Goal: Information Seeking & Learning: Find specific fact

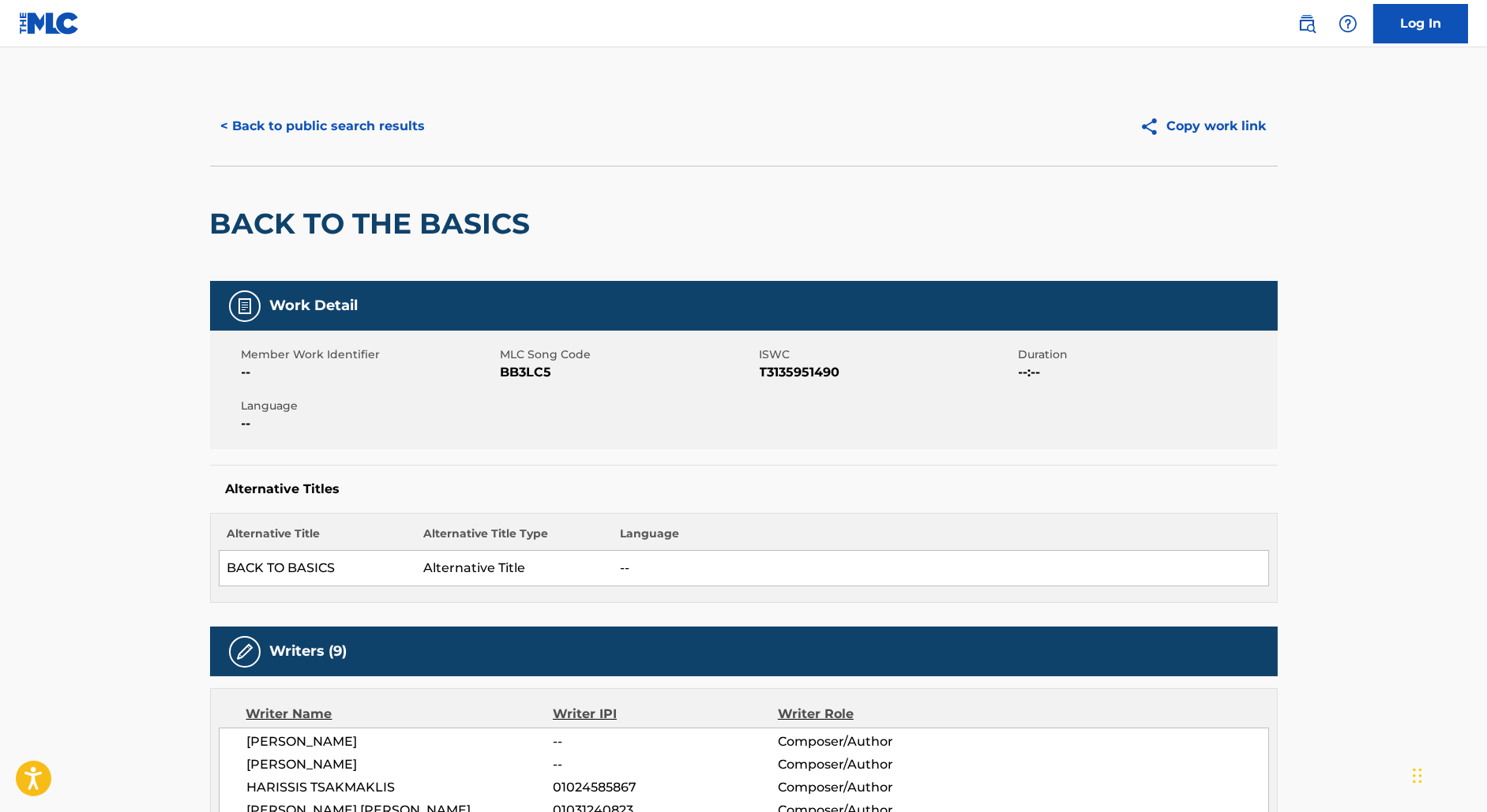
click at [355, 128] on button "< Back to public search results" at bounding box center [323, 126] width 226 height 39
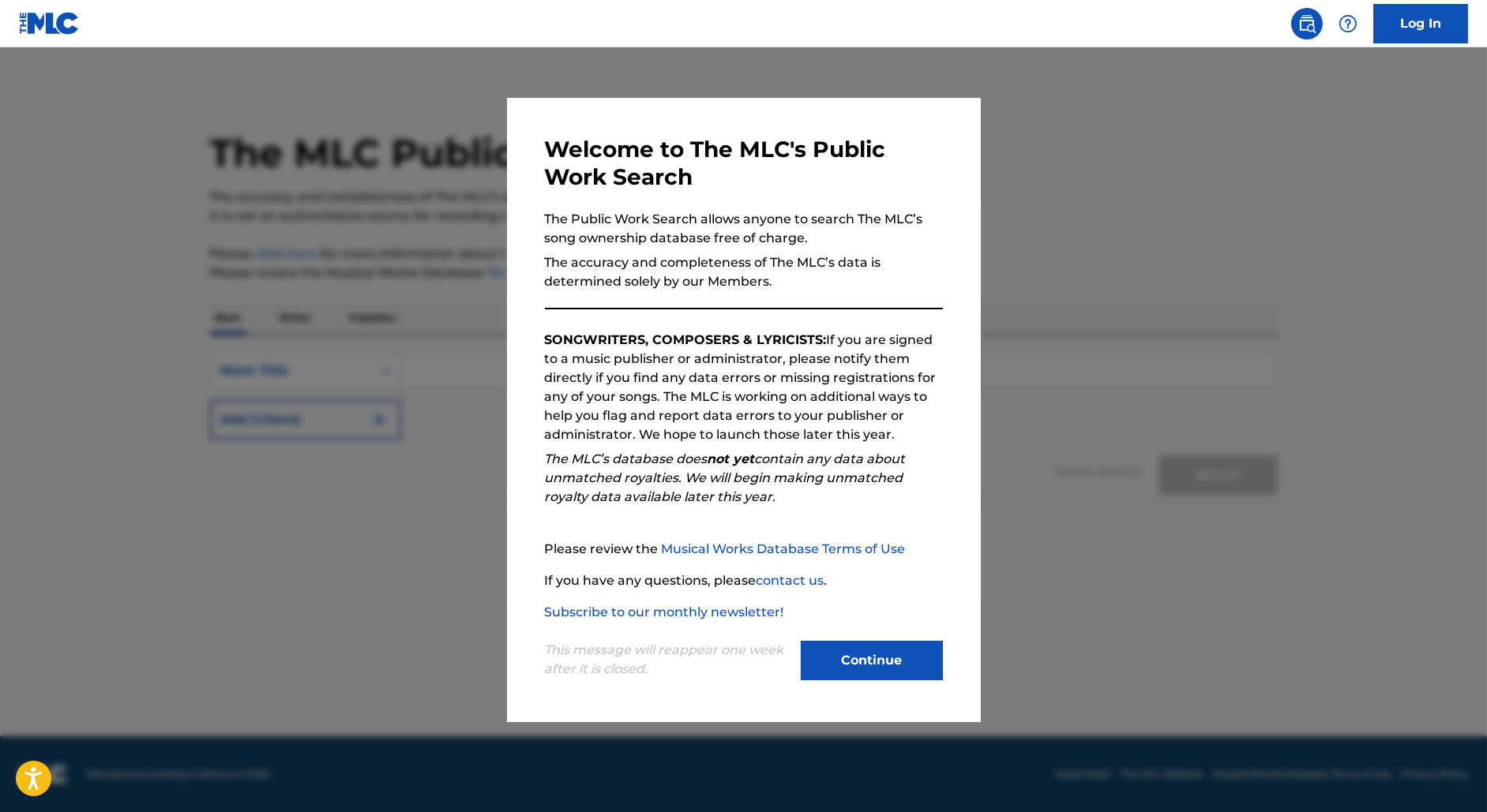
click at [442, 353] on div at bounding box center [744, 454] width 1487 height 812
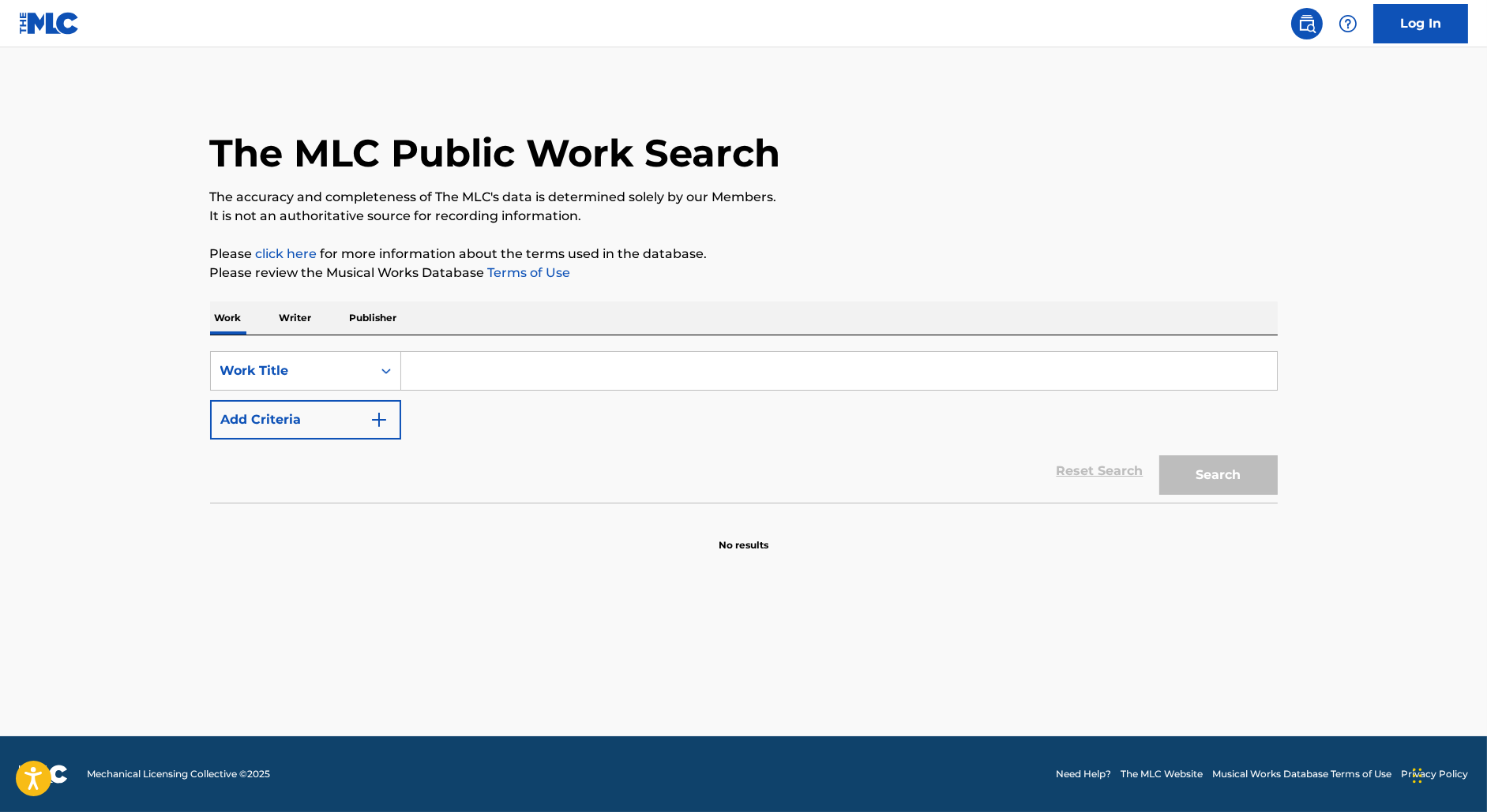
click at [434, 380] on input "Search Form" at bounding box center [839, 371] width 875 height 38
paste input "JE T AIME DE OUF"
type input "JE T AIME DE OUF"
click at [1159, 456] on button "Search" at bounding box center [1218, 475] width 119 height 39
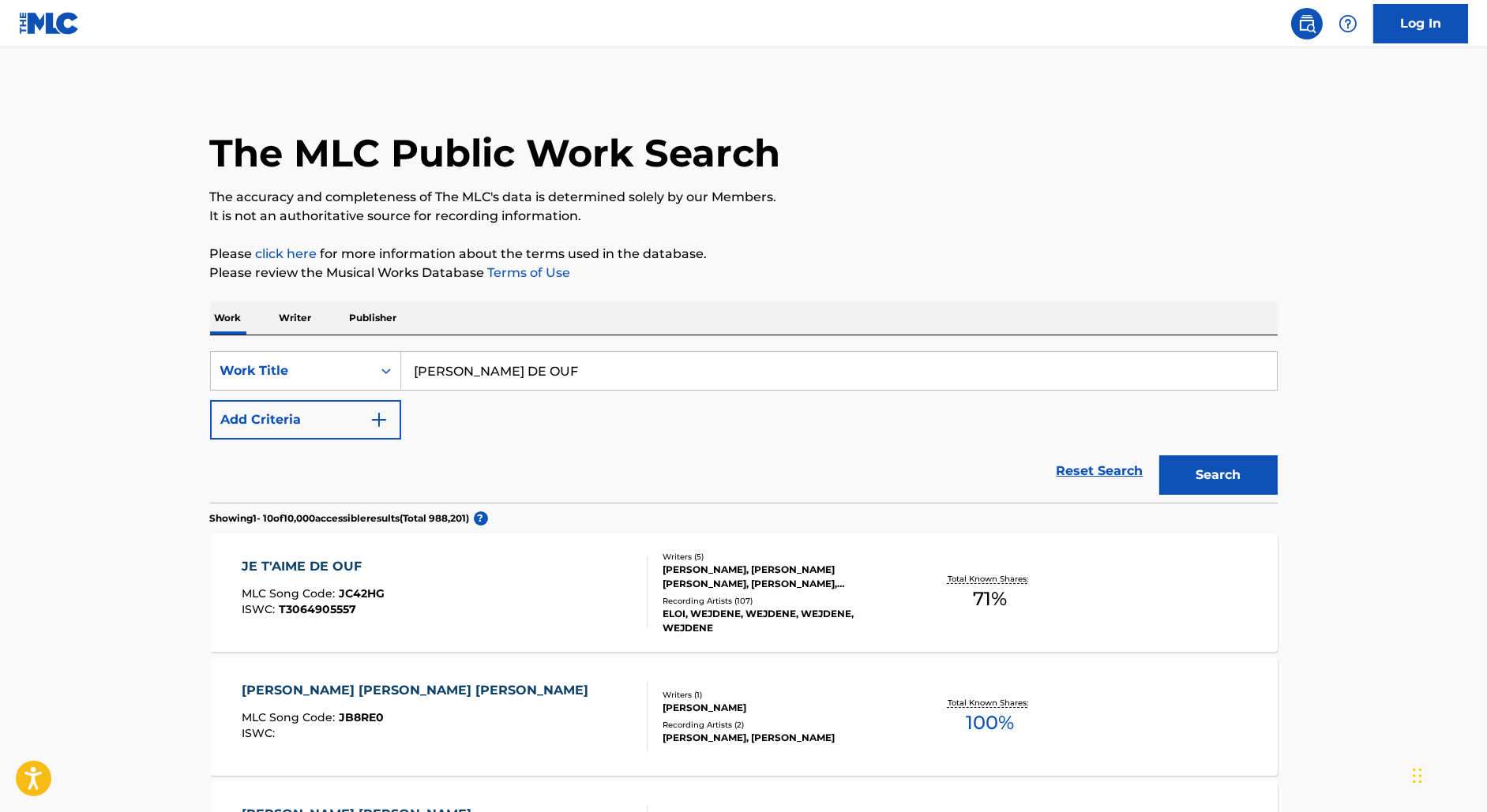
click at [557, 588] on div "JE T'AIME DE OUF MLC Song Code : JC42HG ISWC : T3064905557" at bounding box center [444, 592] width 406 height 71
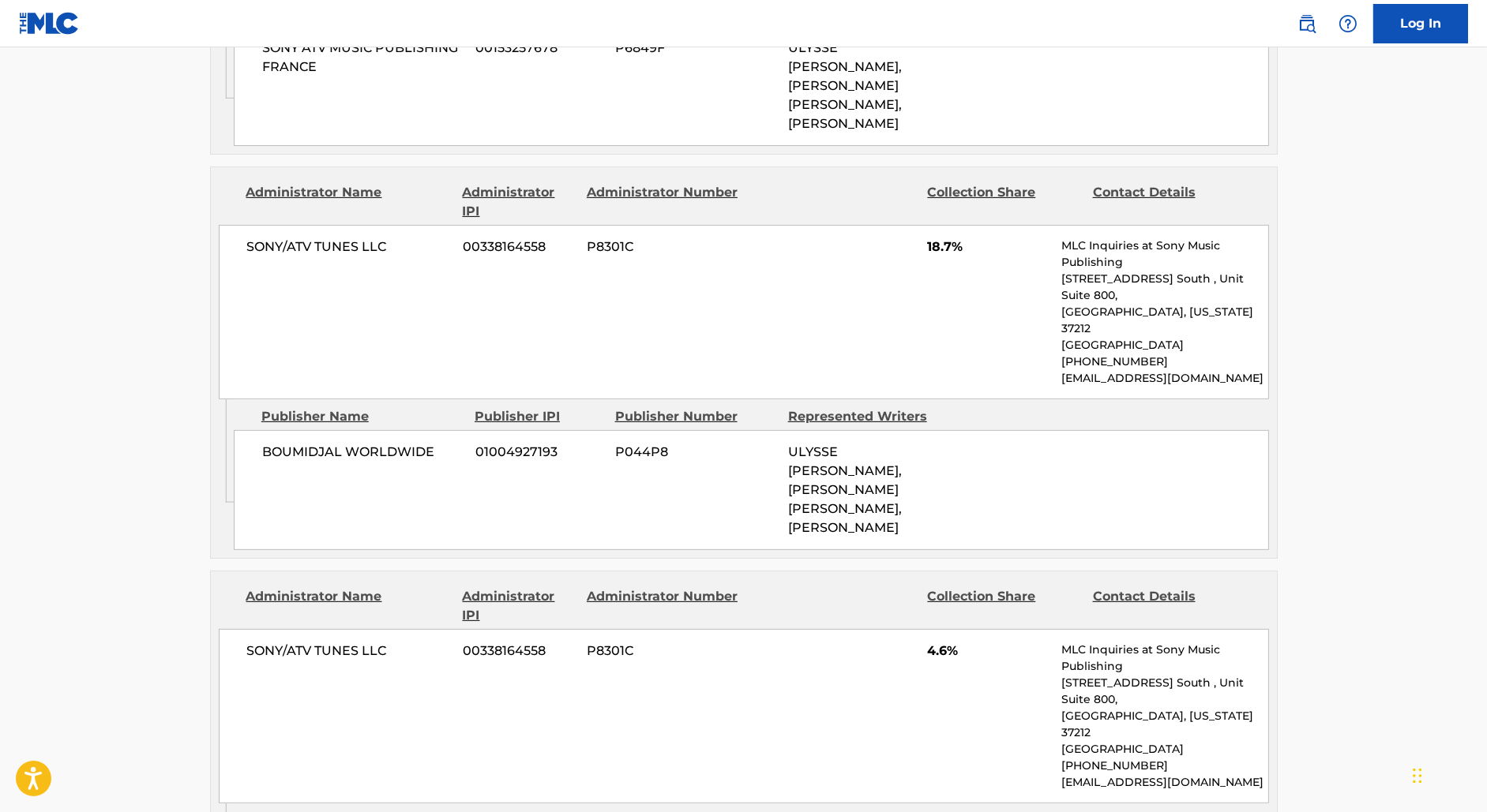
scroll to position [1986, 0]
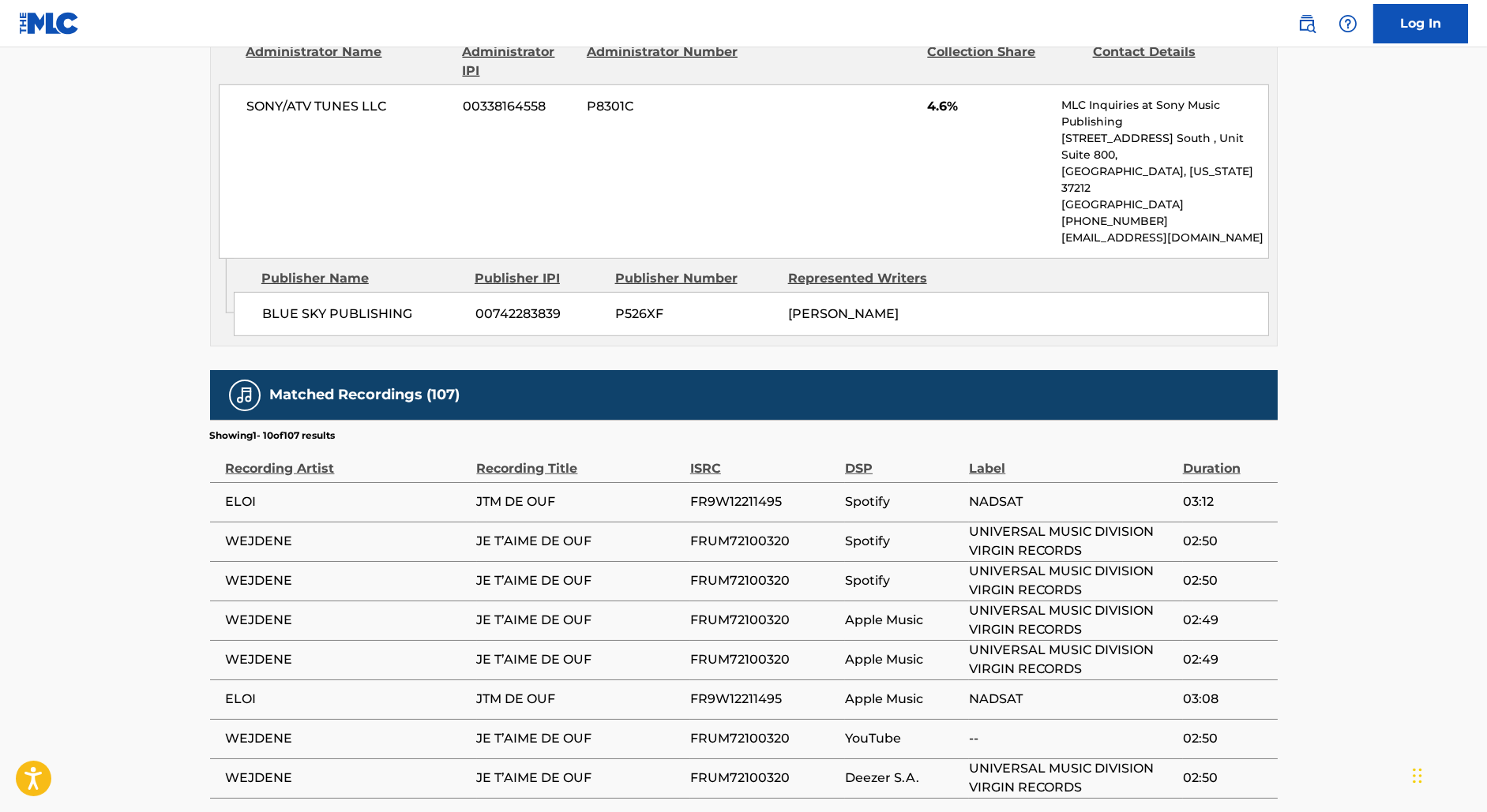
click at [750, 492] on span "FR9W12211495" at bounding box center [764, 502] width 147 height 19
copy span "FR9W12211495"
click at [731, 532] on span "FRUM72100320" at bounding box center [764, 542] width 147 height 19
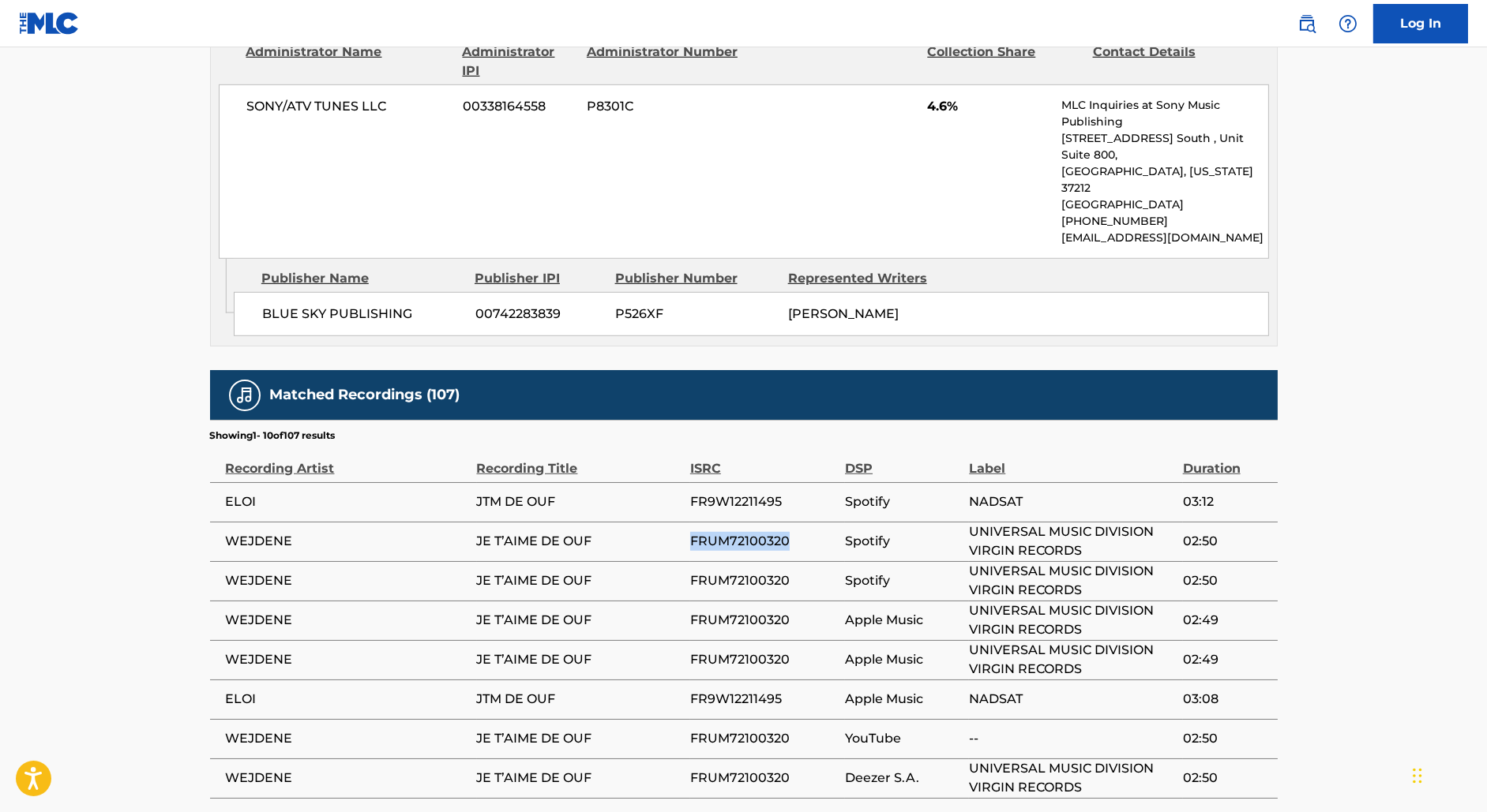
copy span "FRUM72100320"
drag, startPoint x: 596, startPoint y: 325, endPoint x: 454, endPoint y: 316, distance: 142.3
click at [454, 522] on tr "WEJDENE JE T’AIME DE OUF FRUM72100320 Spotify UNIVERSAL MUSIC DIVISION VIRGIN R…" at bounding box center [744, 541] width 1067 height 39
copy tr "JE T’AIME DE OUF"
click at [764, 808] on span "FR9W12211495" at bounding box center [764, 818] width 147 height 19
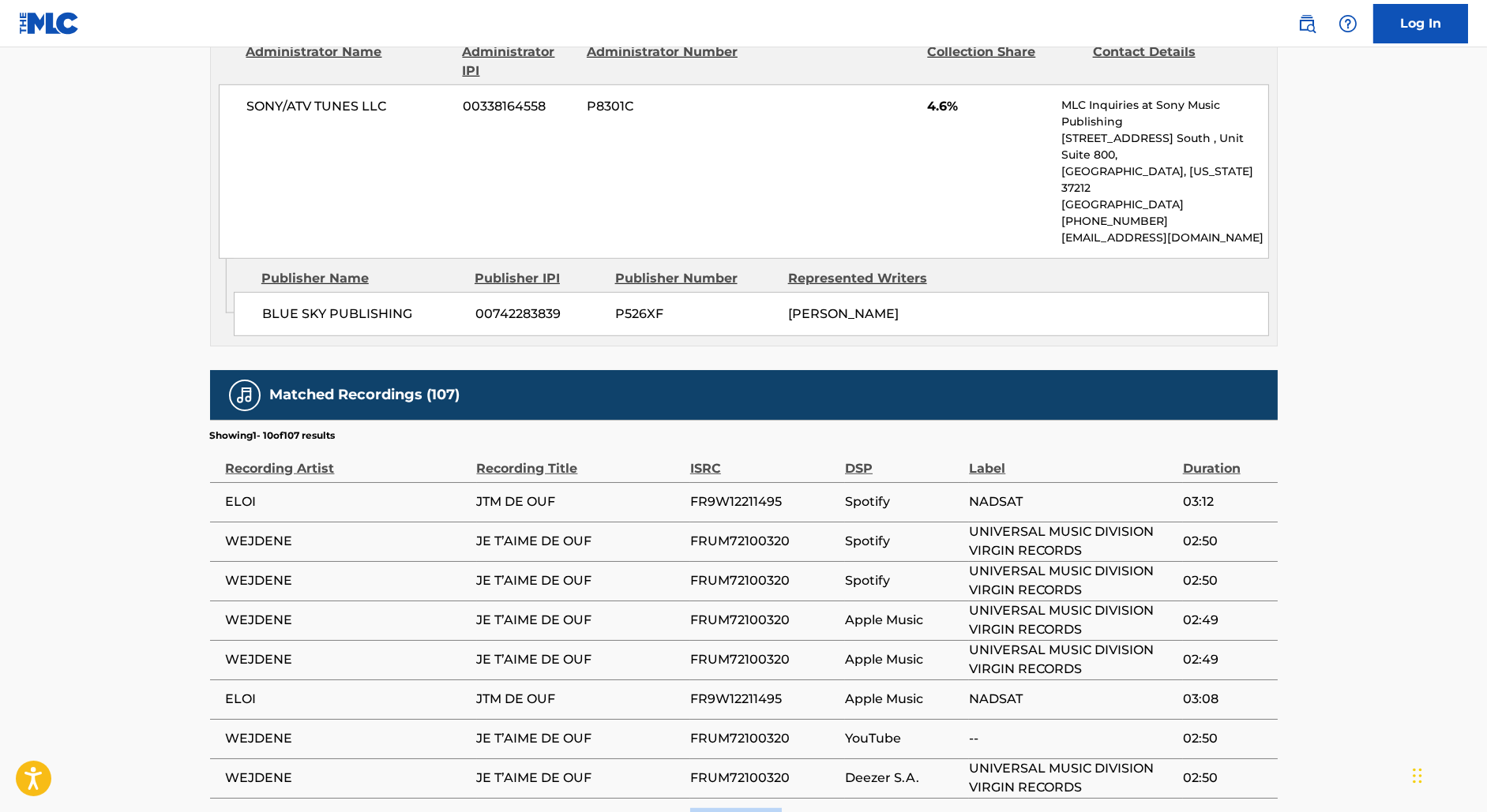
click at [764, 808] on span "FR9W12211495" at bounding box center [764, 818] width 147 height 19
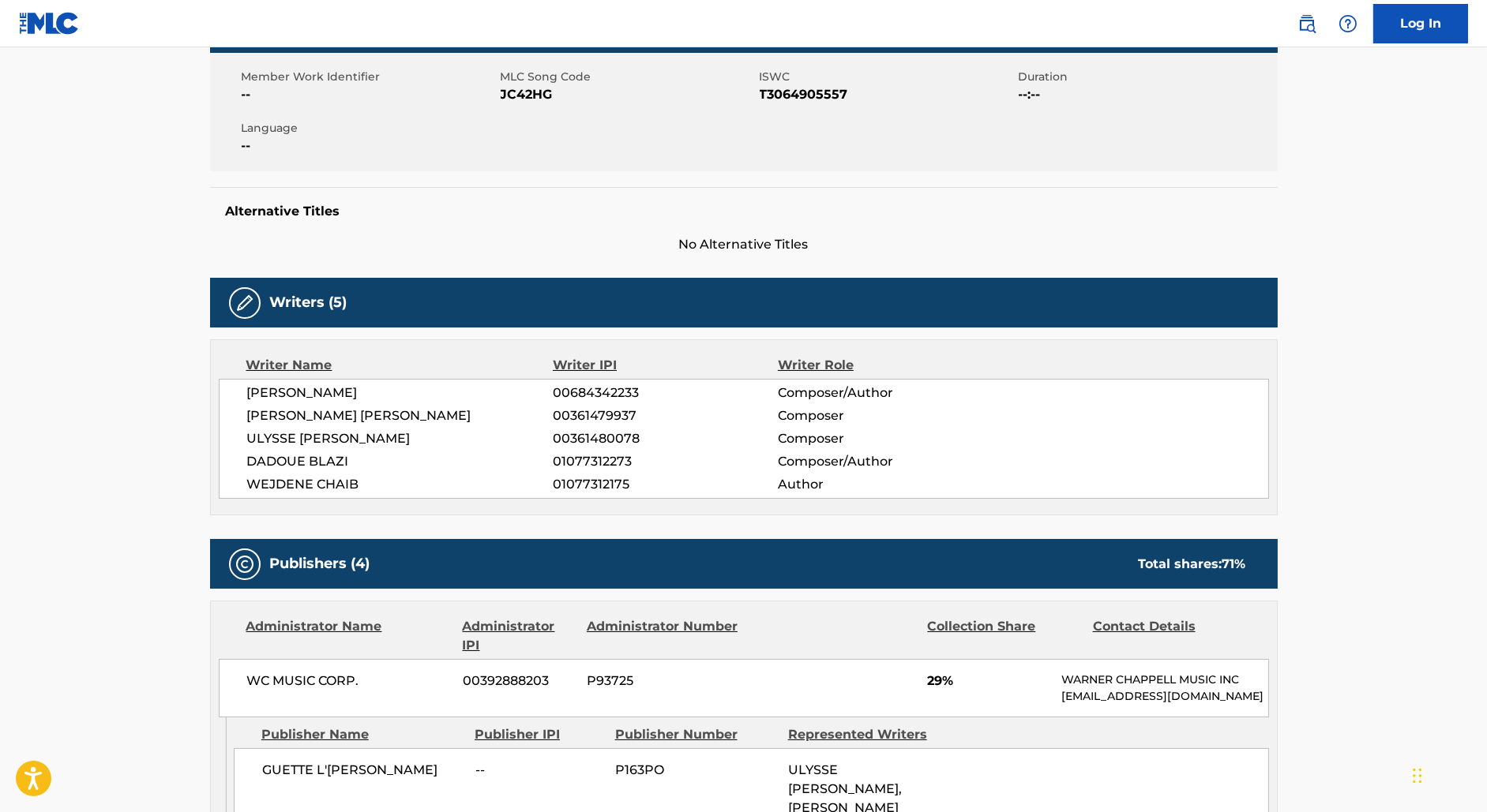
scroll to position [0, 0]
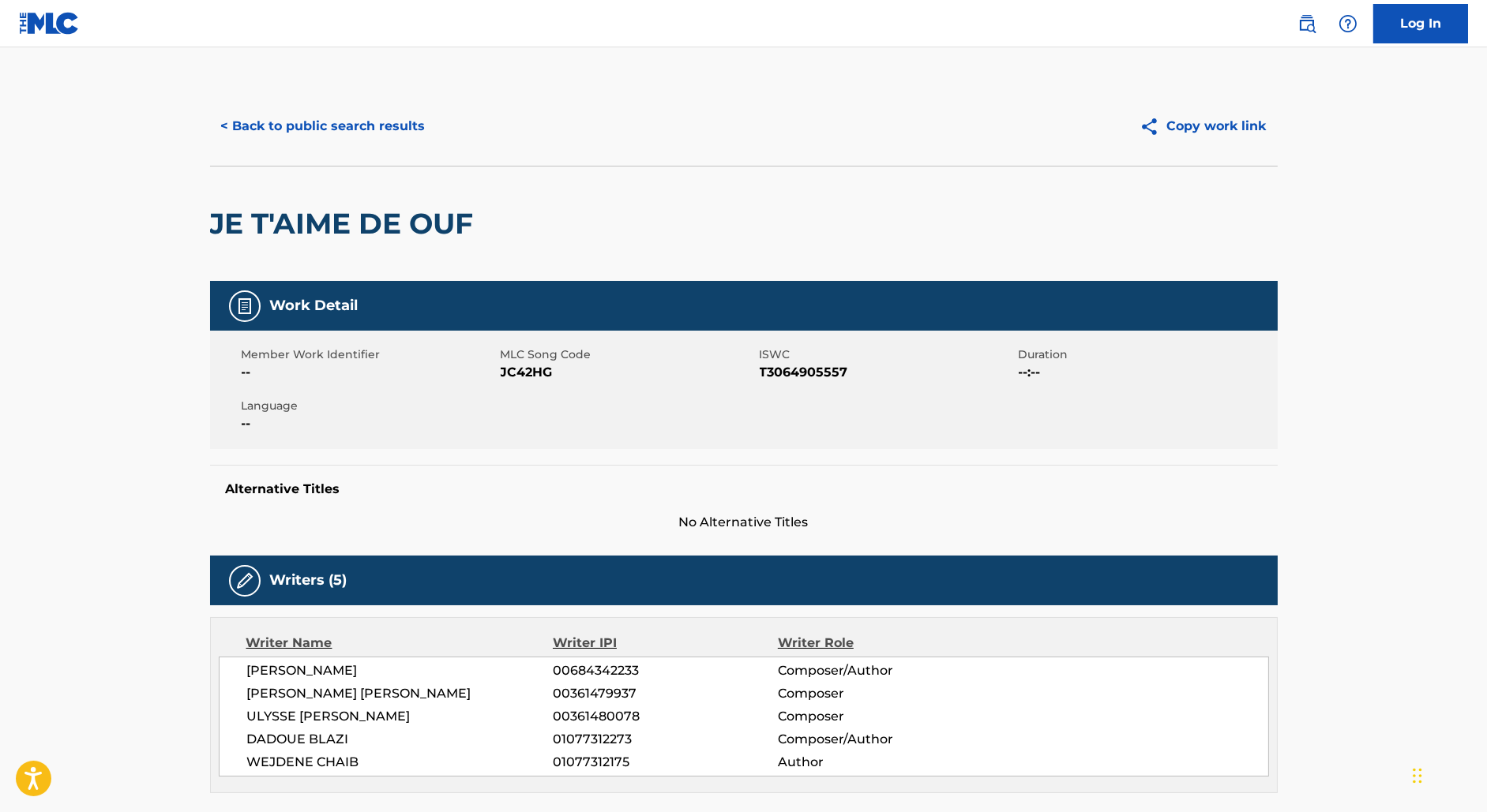
click at [334, 121] on button "< Back to public search results" at bounding box center [323, 126] width 226 height 39
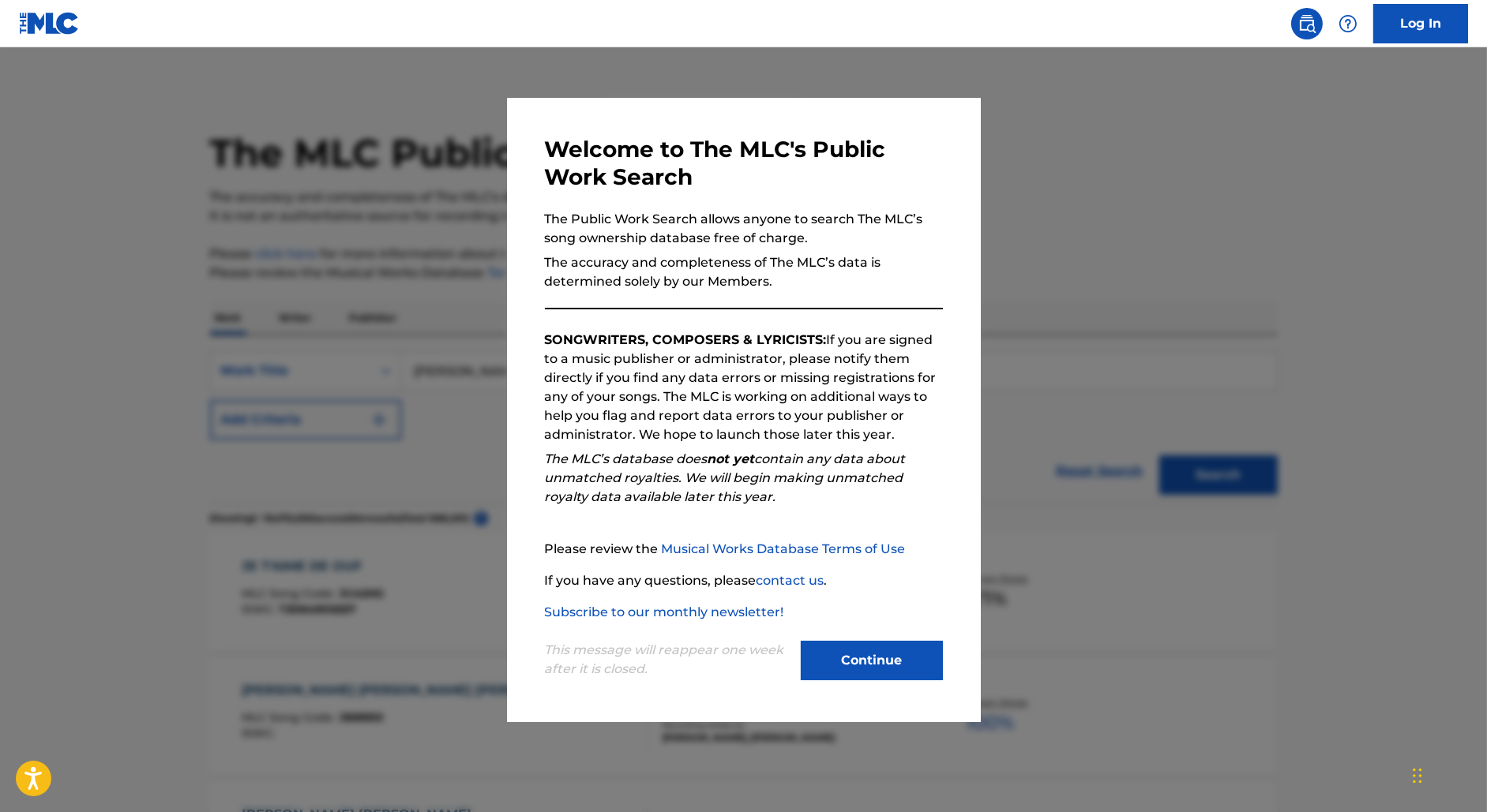
click at [348, 172] on div at bounding box center [744, 454] width 1487 height 812
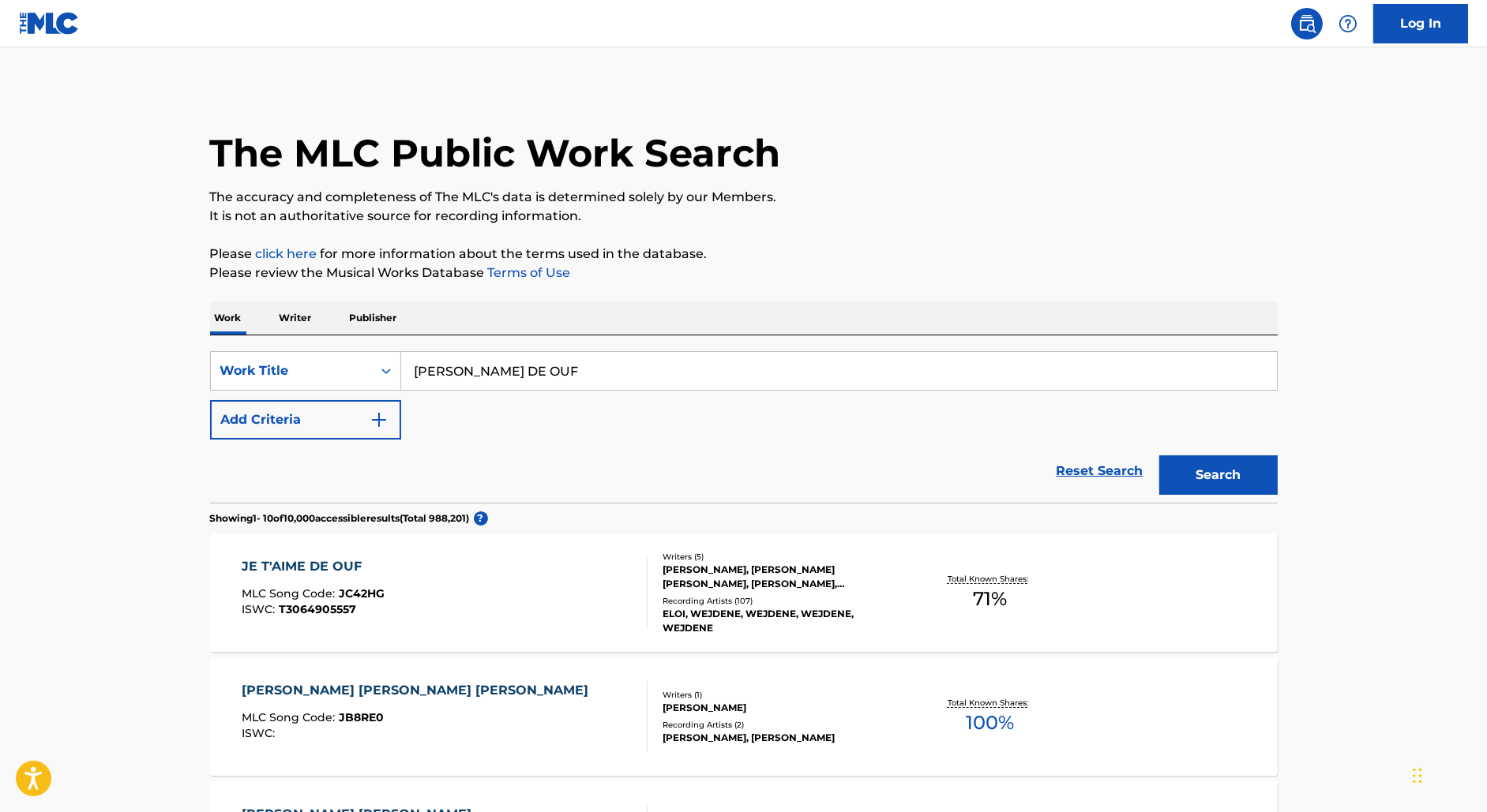
click at [461, 373] on input "JE T AIME DE OUF" at bounding box center [839, 371] width 875 height 38
paste input "SINGLE D OR"
type input "SINGLE D OR"
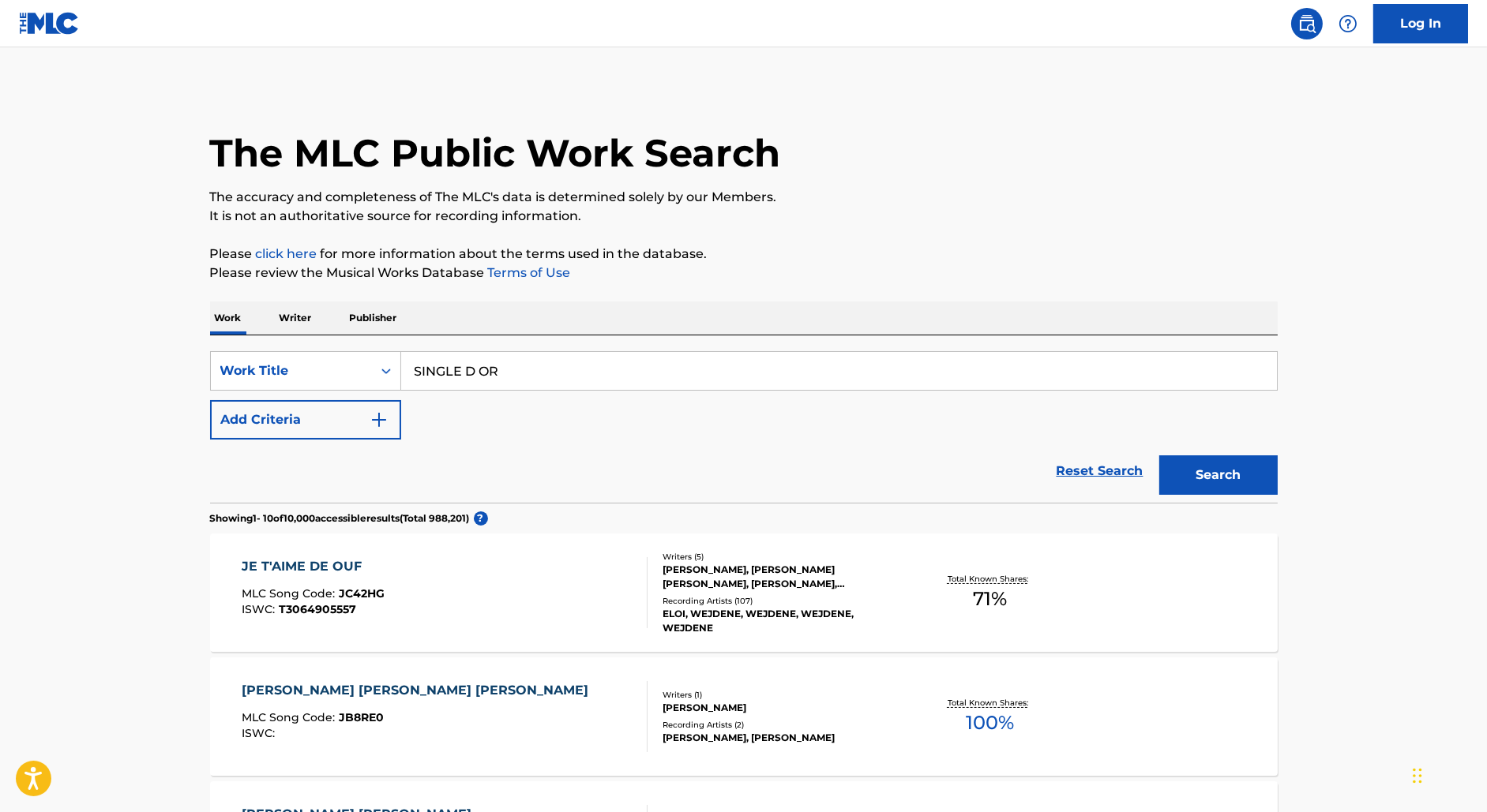
click at [1159, 456] on button "Search" at bounding box center [1218, 475] width 119 height 39
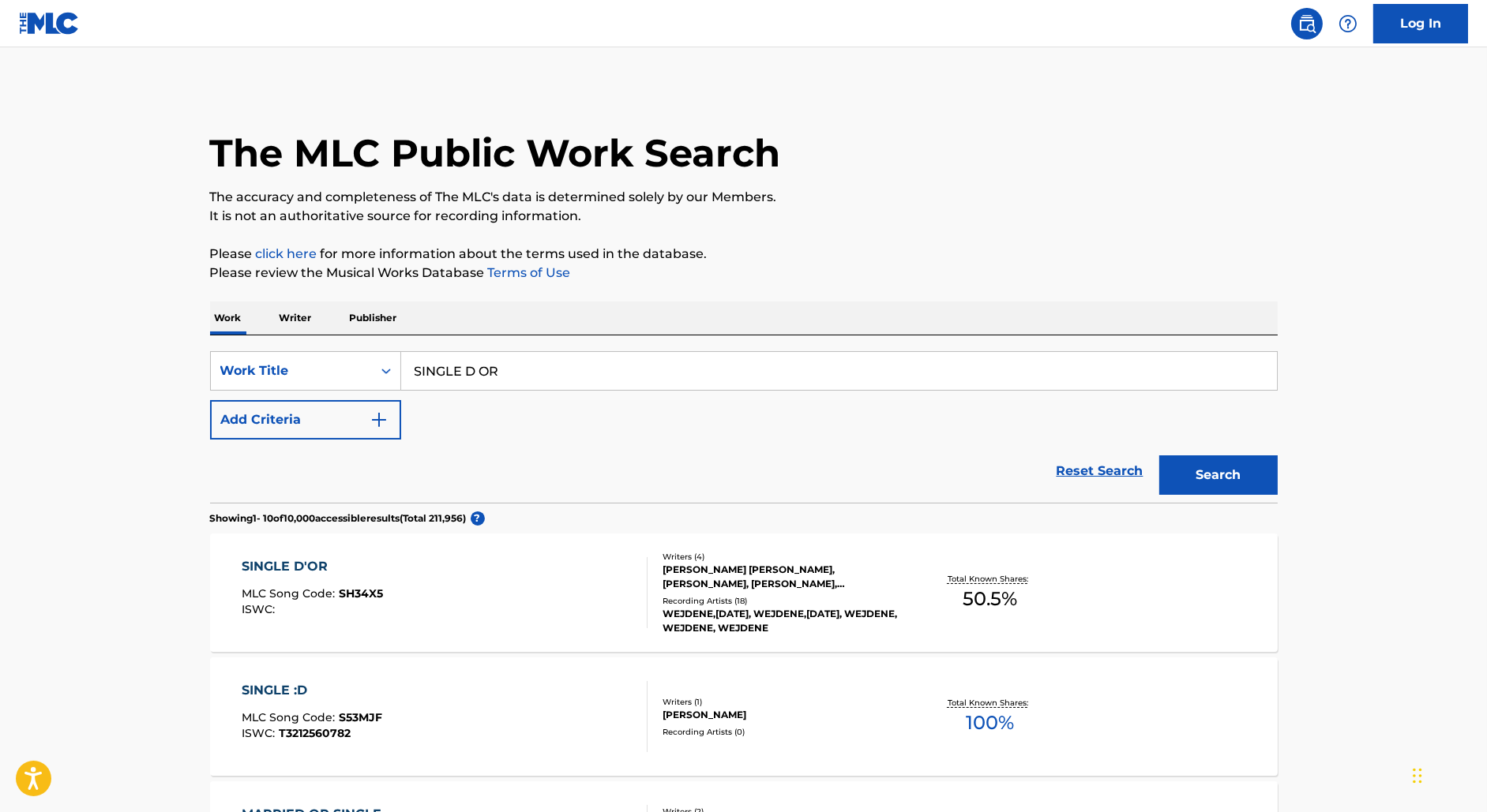
click at [547, 571] on div "SINGLE D'OR MLC Song Code : SH34X5 ISWC :" at bounding box center [444, 592] width 406 height 71
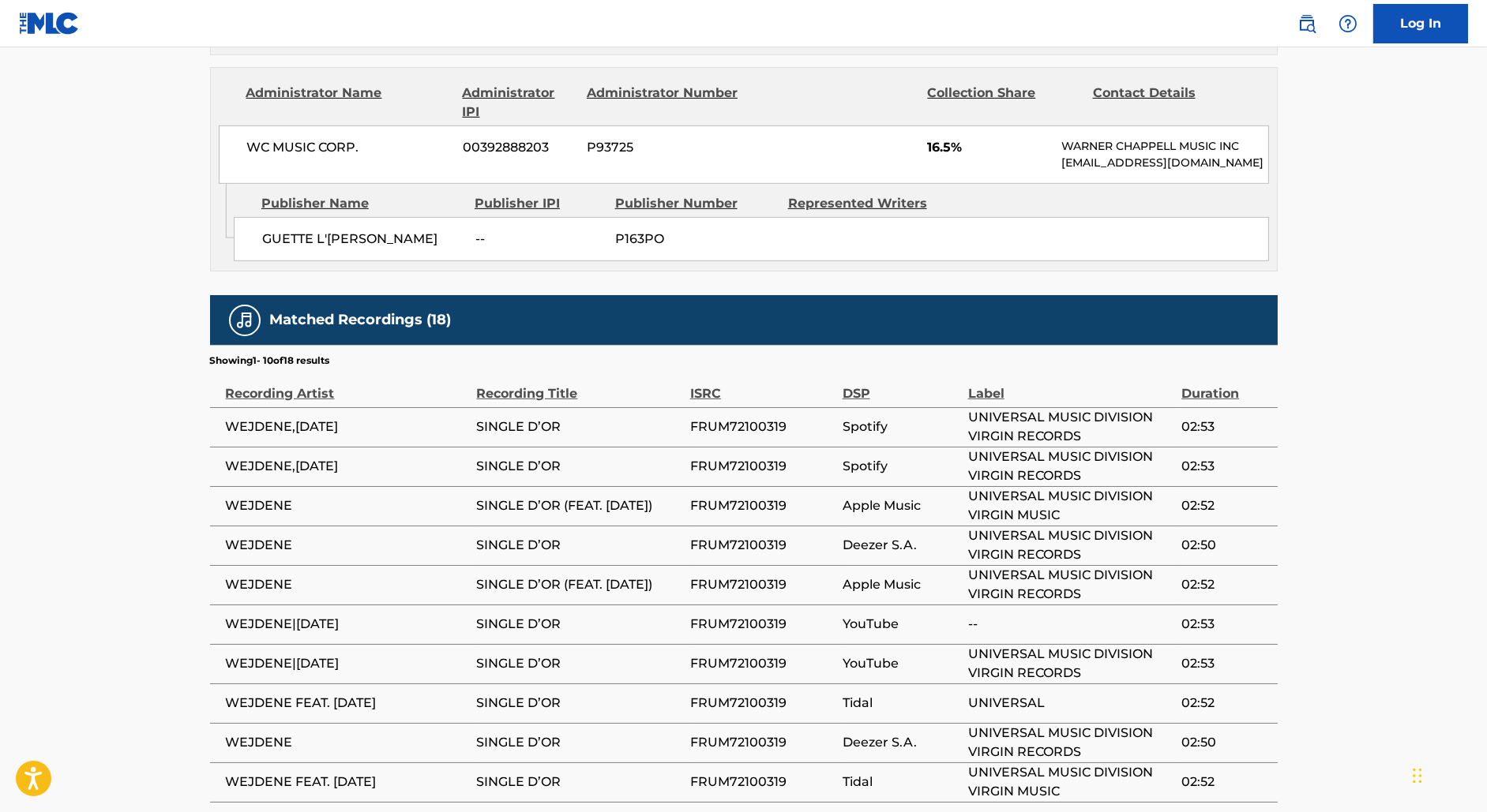
scroll to position [1720, 0]
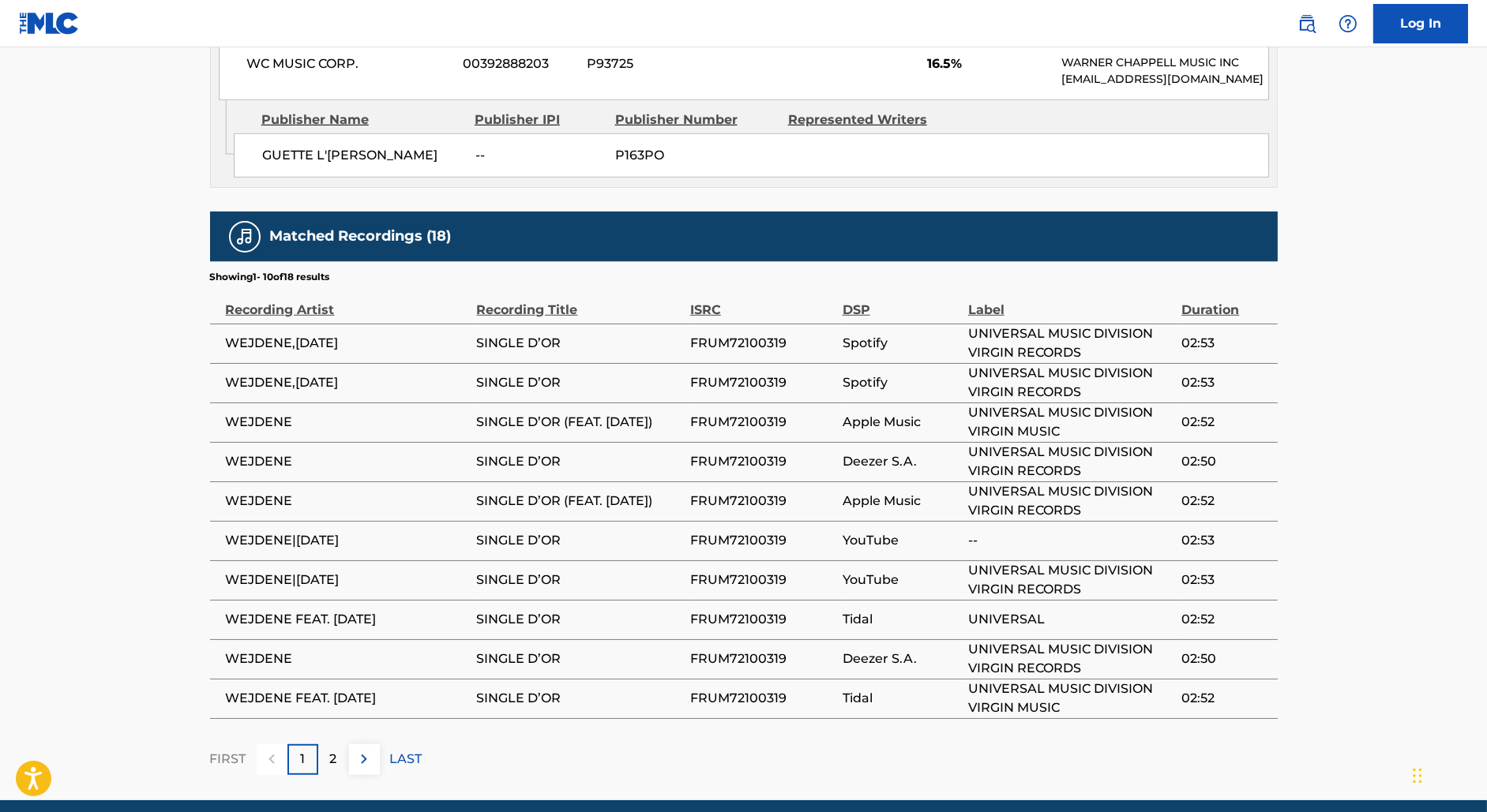
click at [744, 333] on span "FRUM72100319" at bounding box center [762, 343] width 144 height 19
copy span "FRUM72100319"
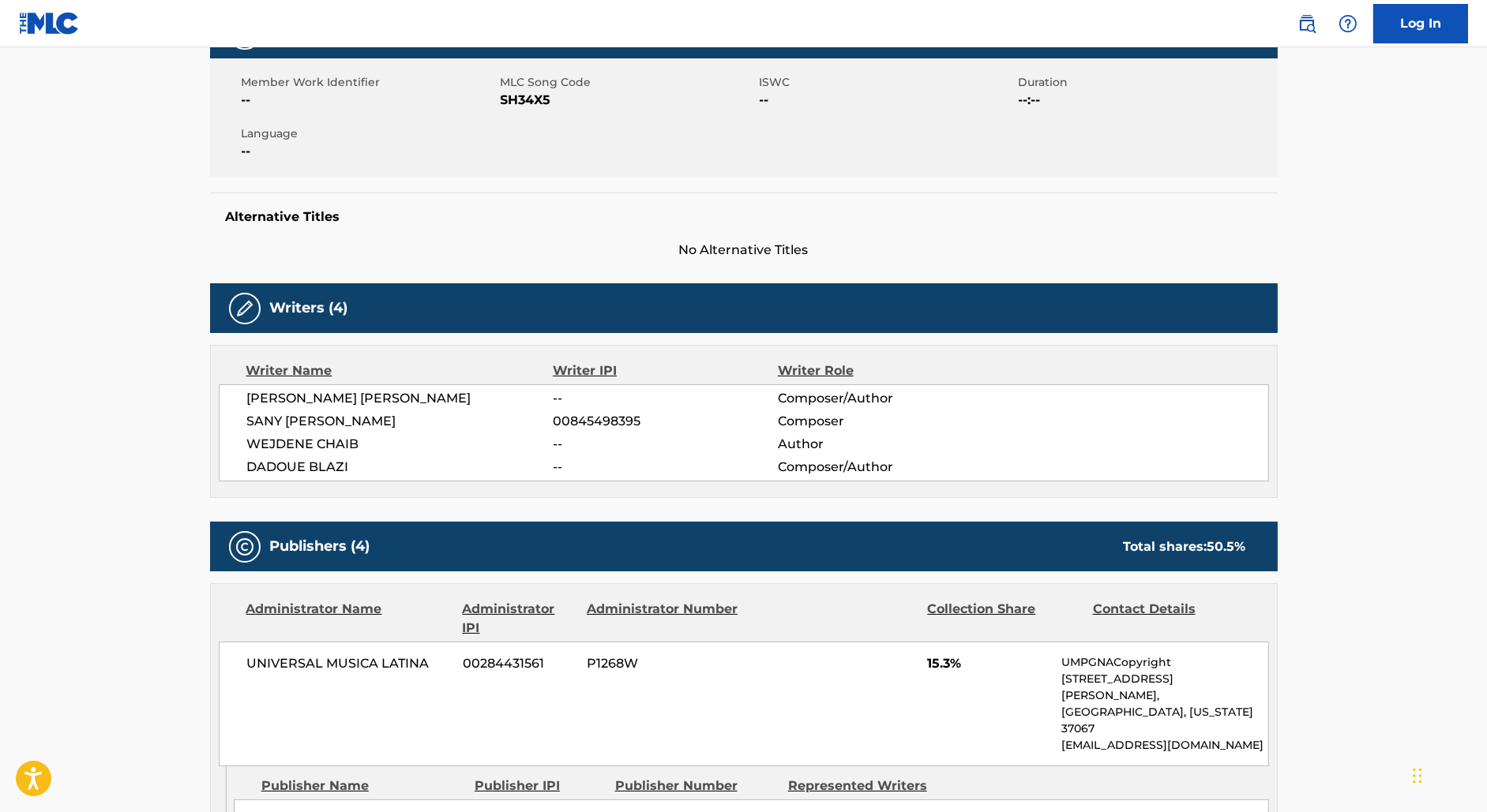
scroll to position [0, 0]
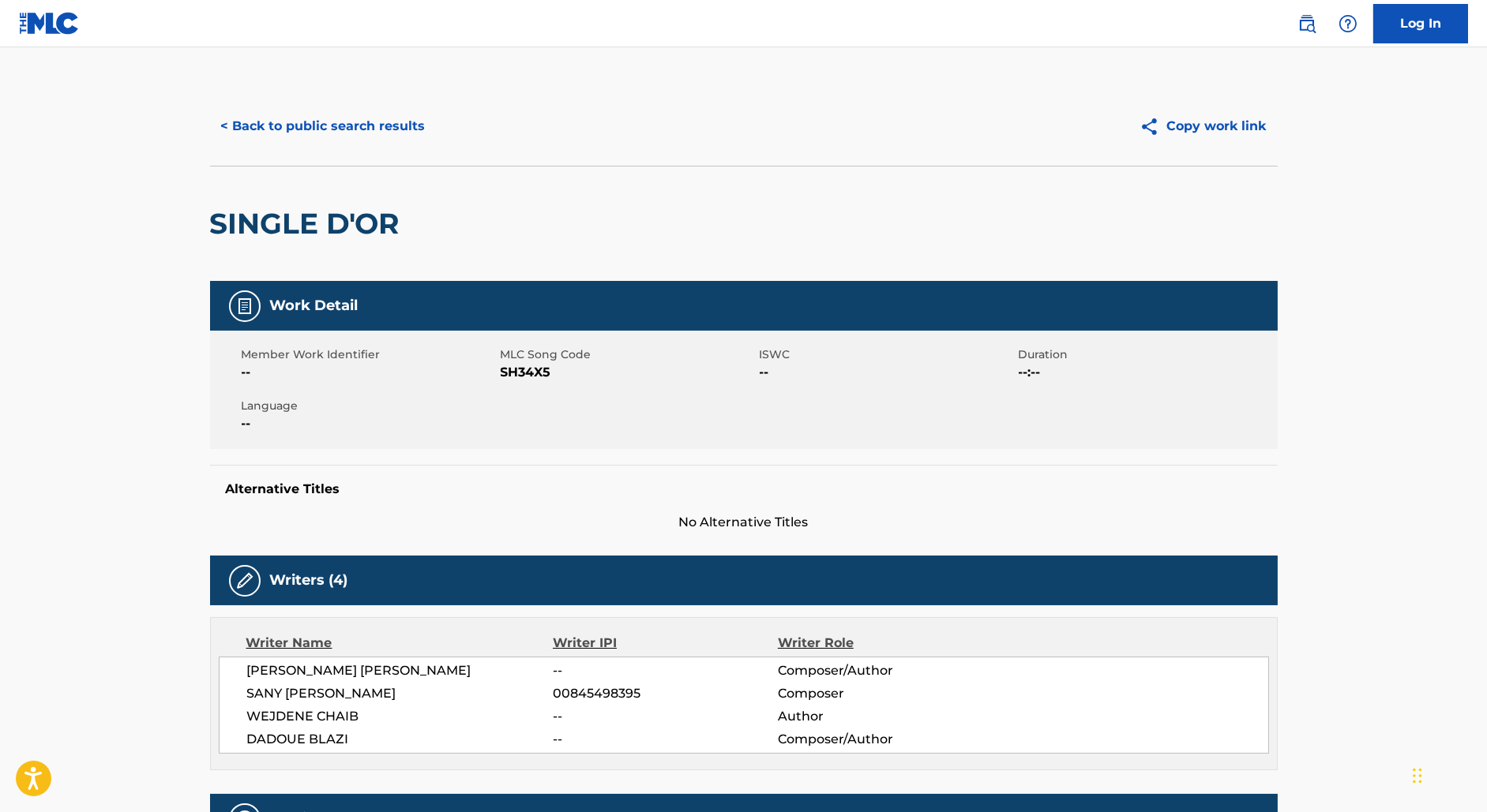
click at [336, 115] on button "< Back to public search results" at bounding box center [323, 126] width 226 height 39
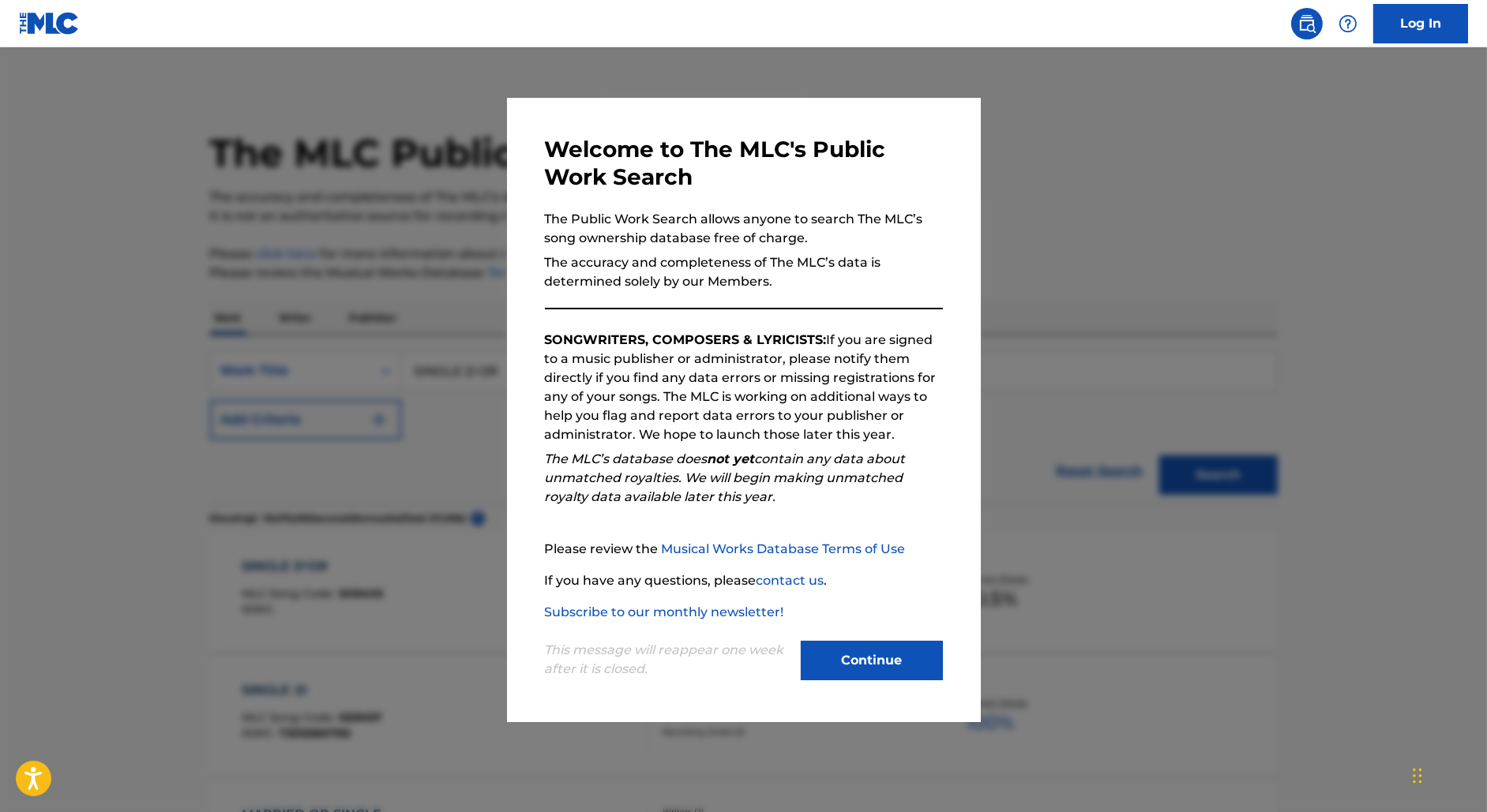
click at [420, 242] on div at bounding box center [744, 454] width 1487 height 812
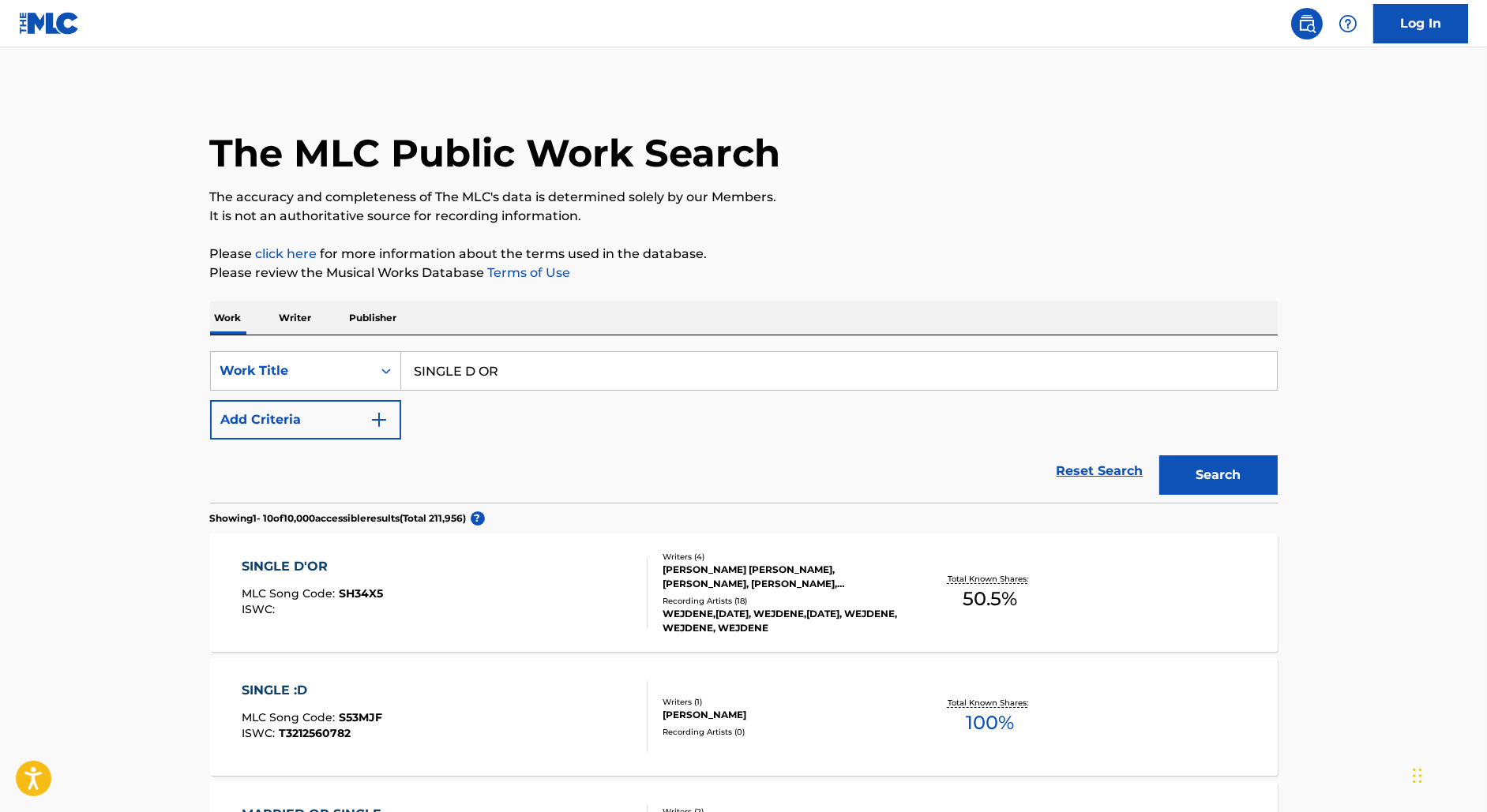
click at [466, 375] on input "SINGLE D OR" at bounding box center [839, 371] width 875 height 38
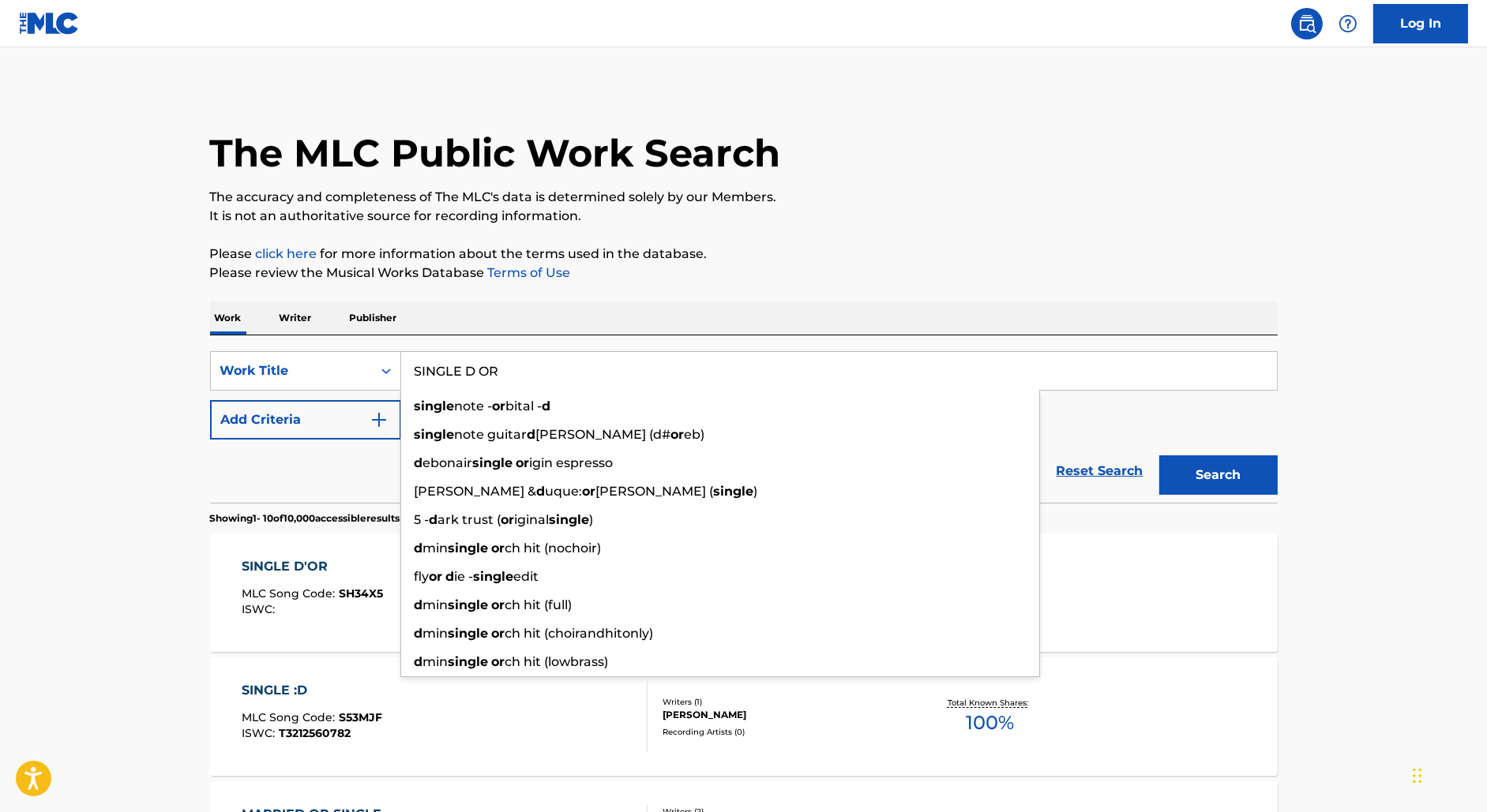
click at [466, 375] on input "SINGLE D OR" at bounding box center [839, 371] width 875 height 38
paste input "AUTRES MONTANTS"
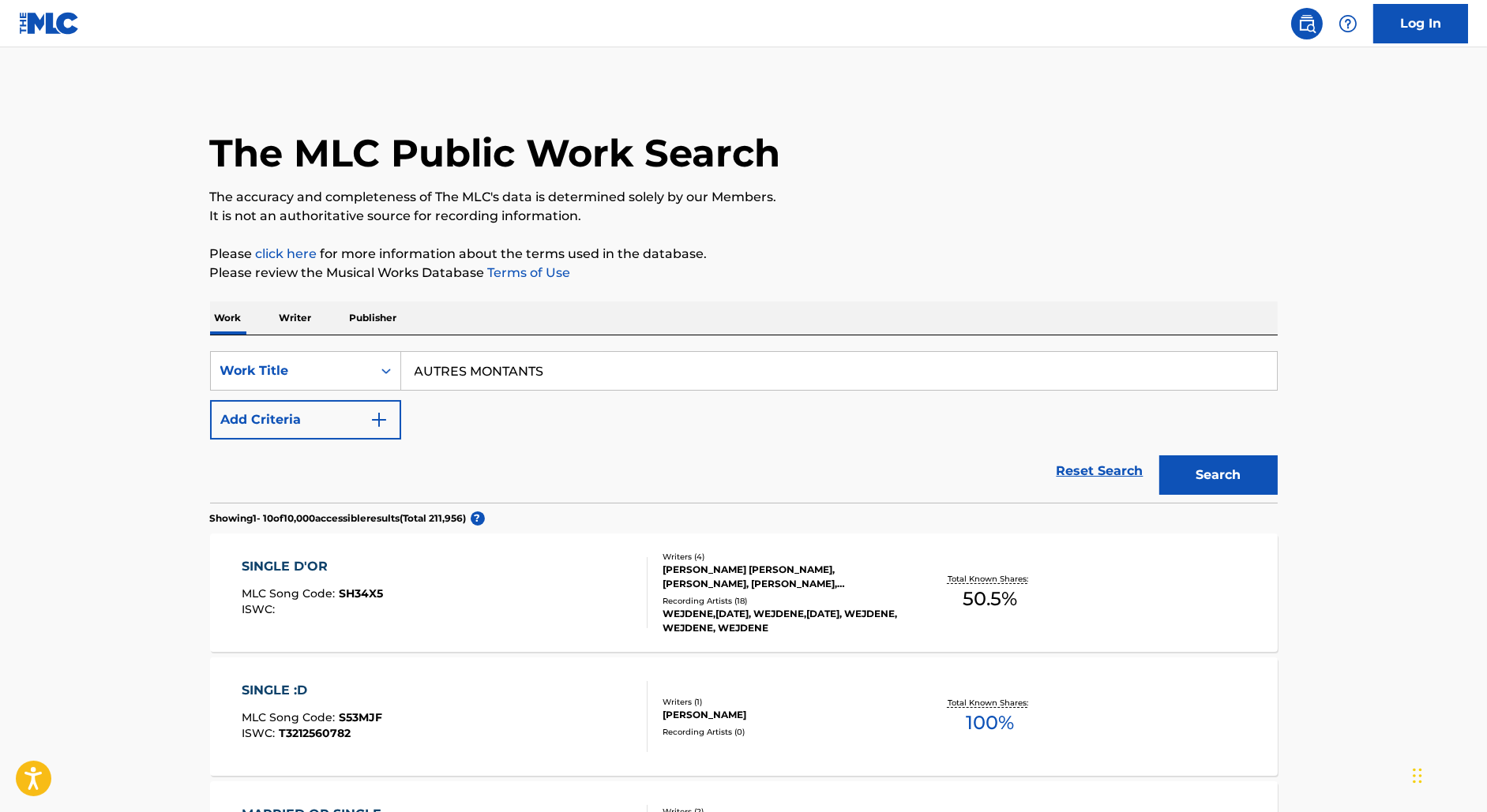
type input "AUTRES MONTANTS"
click at [1159, 456] on button "Search" at bounding box center [1218, 475] width 119 height 39
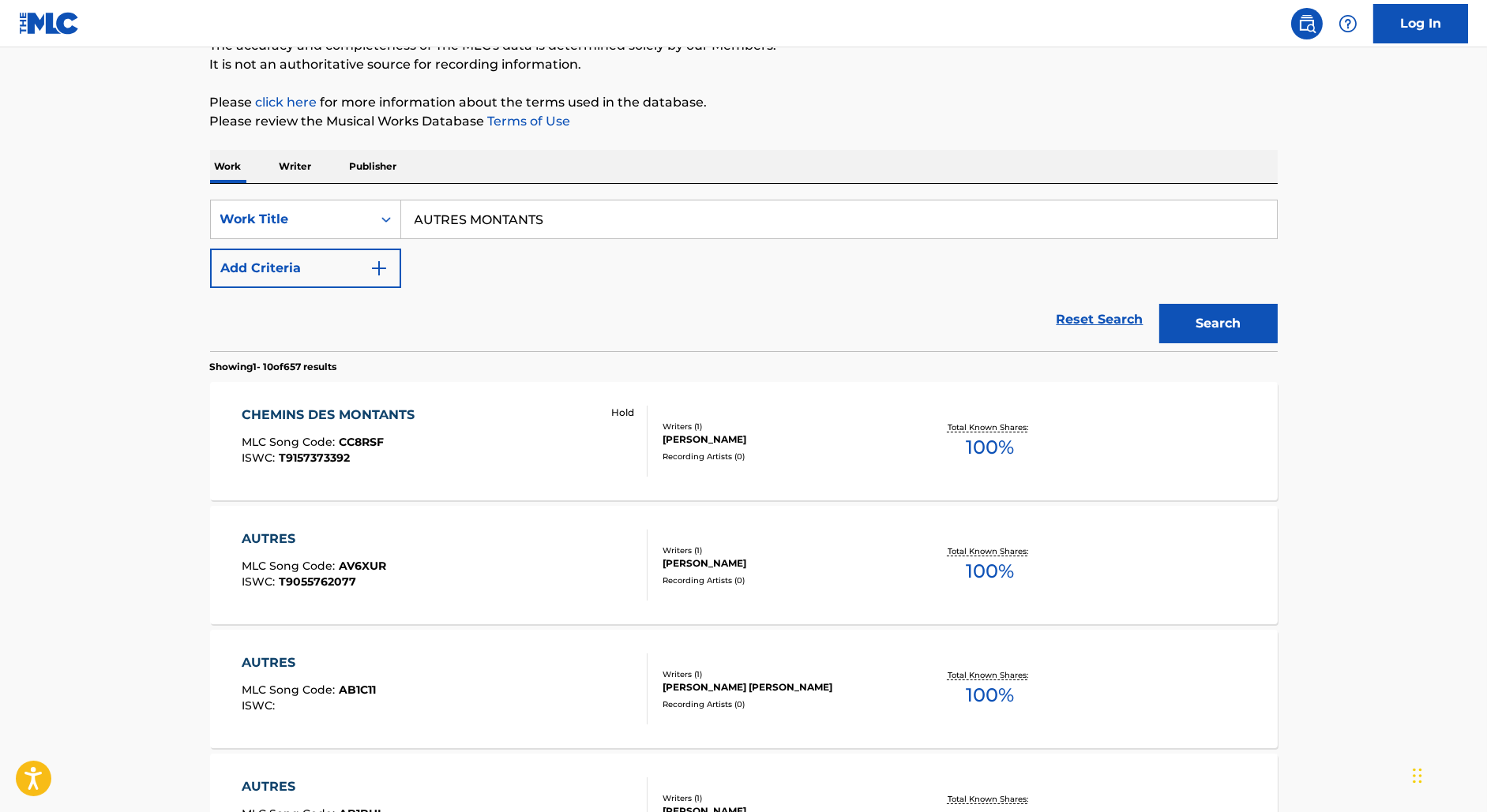
scroll to position [186, 0]
